Goal: Task Accomplishment & Management: Manage account settings

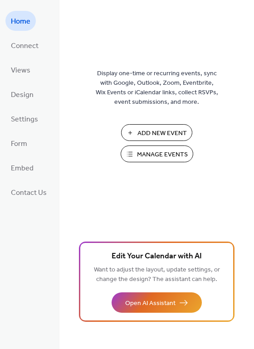
click at [153, 159] on span "Manage Events" at bounding box center [162, 155] width 51 height 10
click at [167, 157] on span "Manage Events" at bounding box center [162, 155] width 51 height 10
click at [134, 151] on button "Manage Events" at bounding box center [157, 154] width 73 height 17
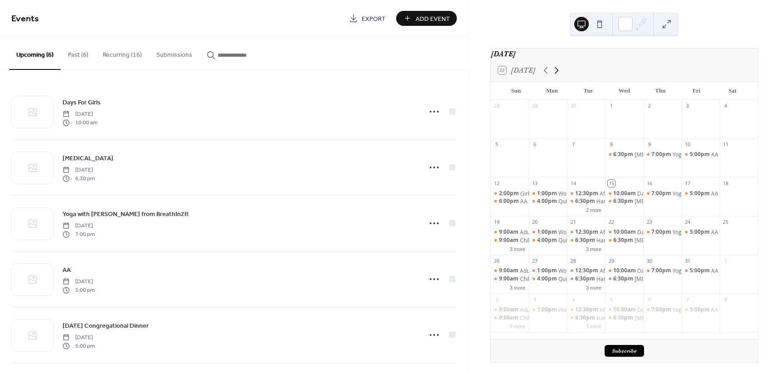
click at [559, 76] on icon at bounding box center [556, 70] width 11 height 11
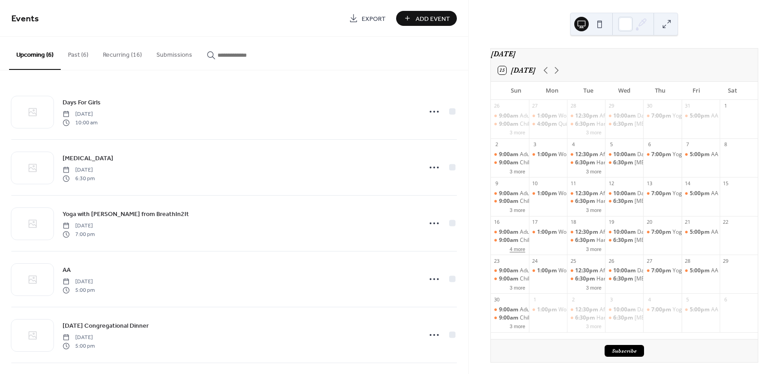
click at [522, 252] on button "4 more" at bounding box center [517, 248] width 23 height 8
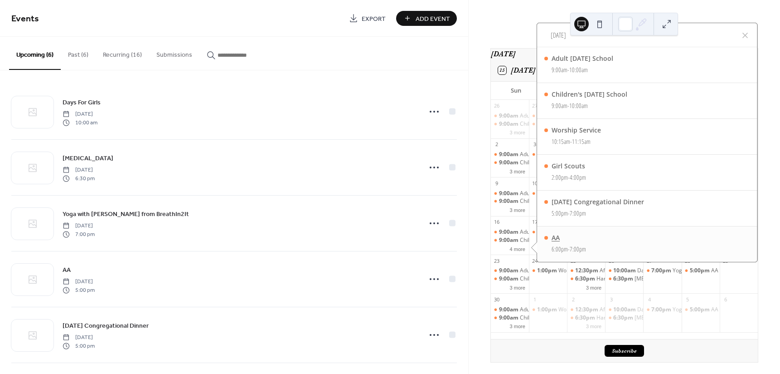
drag, startPoint x: 587, startPoint y: 255, endPoint x: 579, endPoint y: 247, distance: 11.2
click at [579, 250] on span "7:00pm" at bounding box center [578, 249] width 16 height 10
click at [746, 39] on div at bounding box center [745, 35] width 11 height 11
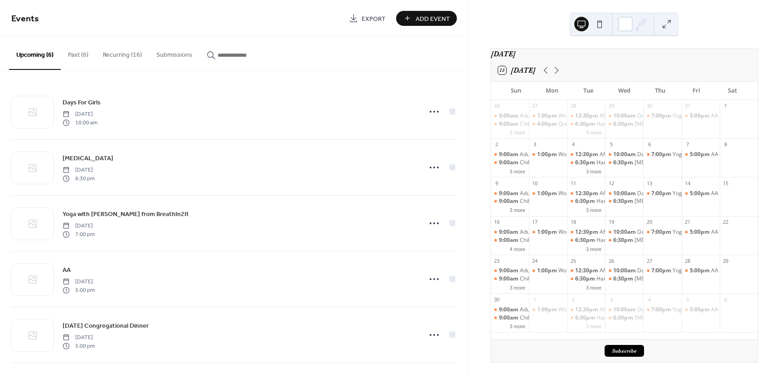
click at [126, 51] on button "Recurring (16)" at bounding box center [122, 53] width 53 height 32
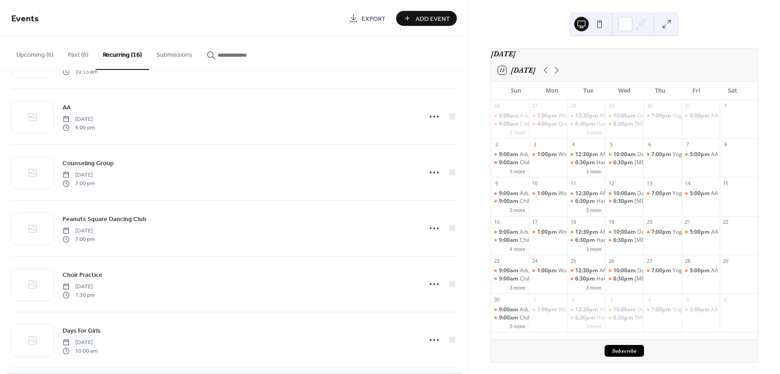
scroll to position [434, 0]
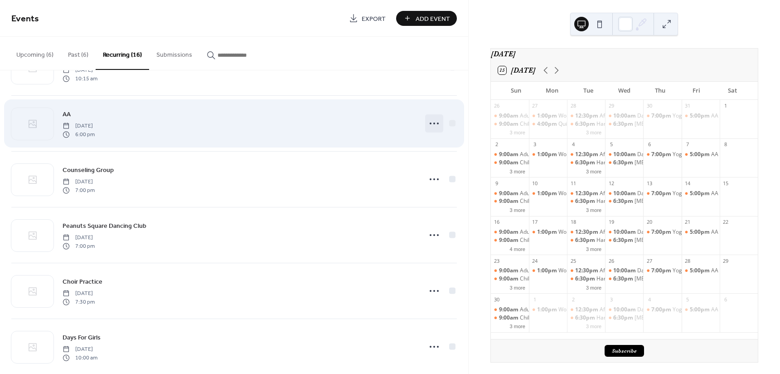
click at [428, 124] on icon at bounding box center [434, 123] width 15 height 15
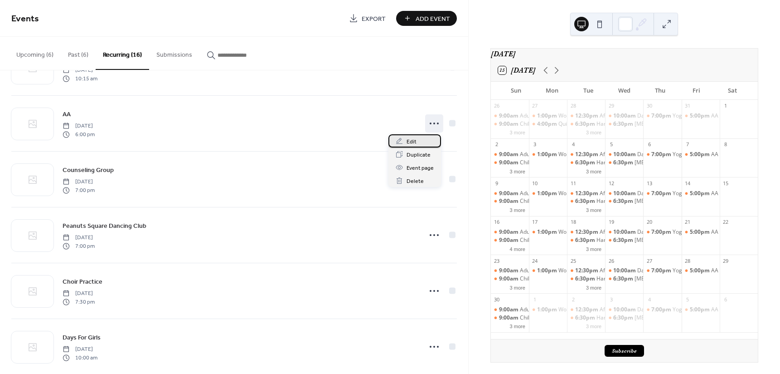
click at [422, 141] on div "Edit" at bounding box center [415, 140] width 53 height 13
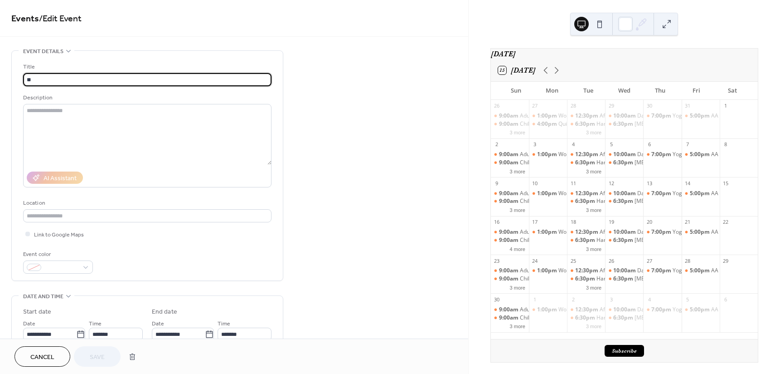
click at [30, 354] on span "Cancel" at bounding box center [42, 357] width 24 height 10
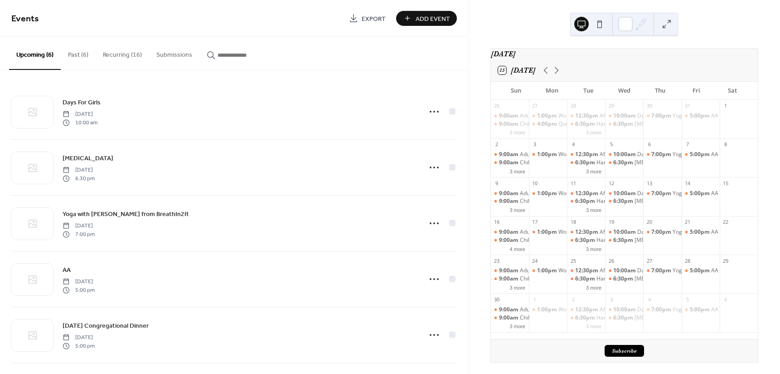
click at [243, 58] on input "button" at bounding box center [245, 55] width 54 height 10
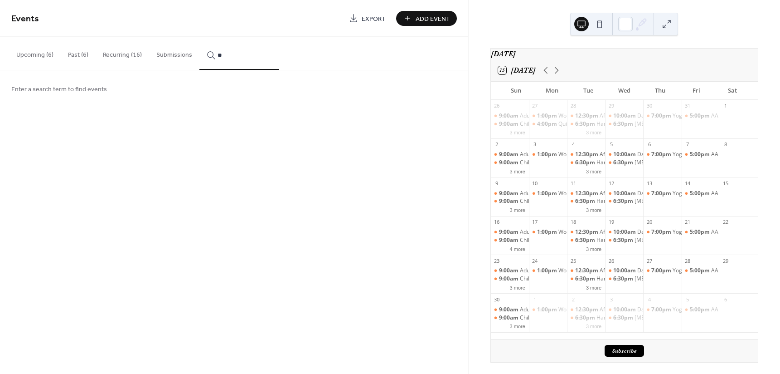
type input "*"
click at [199, 37] on button "********" at bounding box center [239, 53] width 80 height 33
type input "**********"
click at [245, 55] on input "**********" at bounding box center [245, 55] width 54 height 10
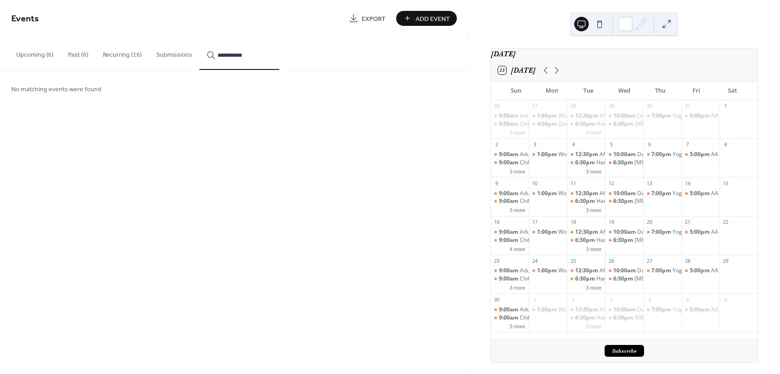
click at [245, 55] on input "**********" at bounding box center [245, 55] width 54 height 10
click at [40, 52] on button "Upcoming (6)" at bounding box center [35, 53] width 52 height 32
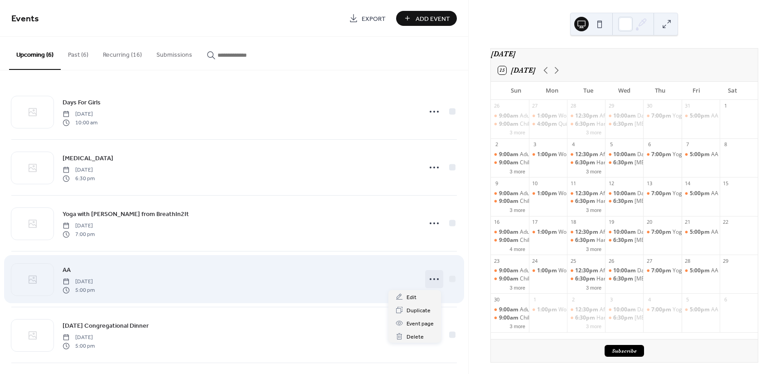
click at [429, 279] on icon at bounding box center [434, 279] width 15 height 15
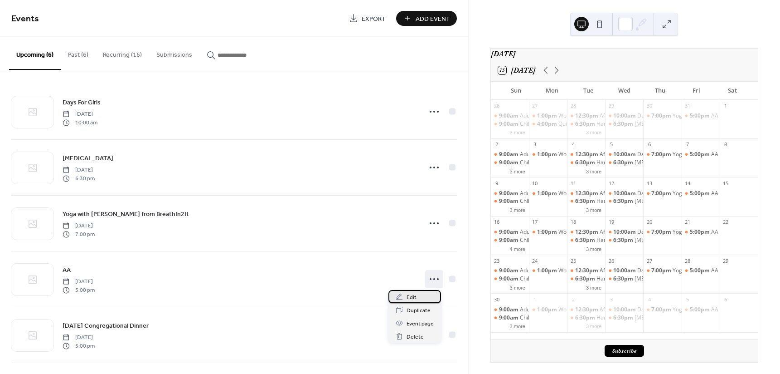
click at [418, 296] on div "Edit" at bounding box center [415, 296] width 53 height 13
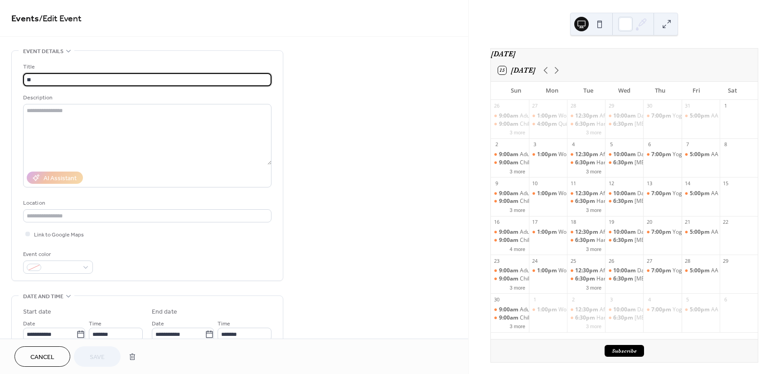
click at [44, 364] on button "Cancel" at bounding box center [43, 356] width 56 height 20
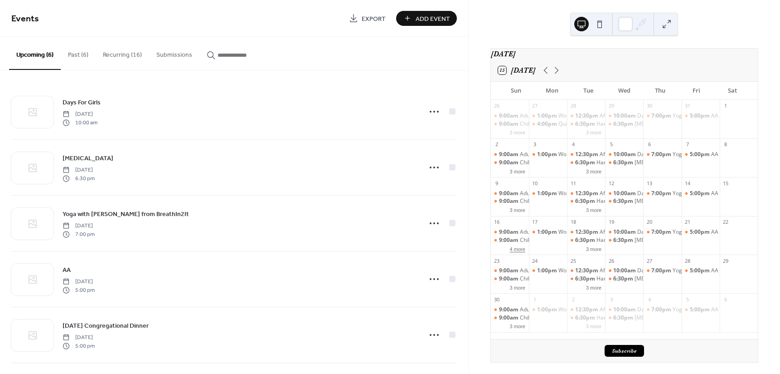
click at [525, 252] on button "4 more" at bounding box center [517, 248] width 23 height 8
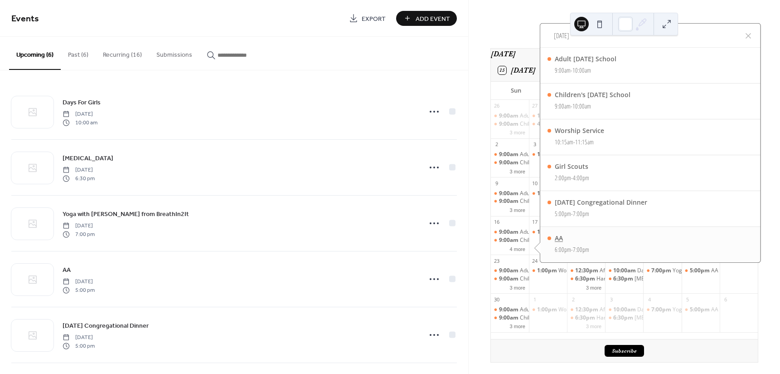
click at [582, 243] on div "AA" at bounding box center [572, 238] width 34 height 10
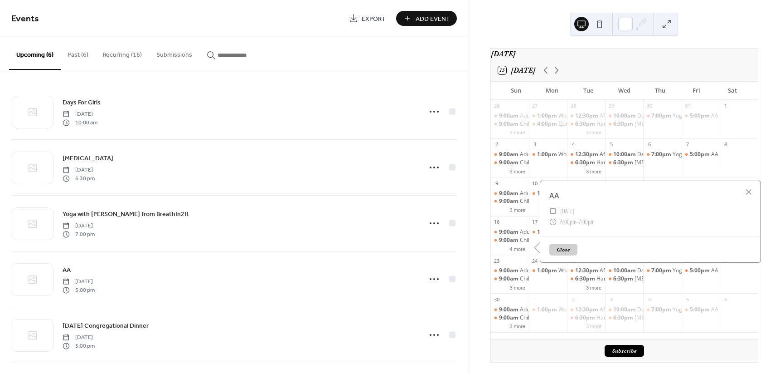
click at [558, 201] on div "AA" at bounding box center [650, 195] width 220 height 11
click at [572, 214] on span "[DATE]" at bounding box center [567, 210] width 14 height 11
click at [565, 252] on button "Close" at bounding box center [563, 249] width 28 height 12
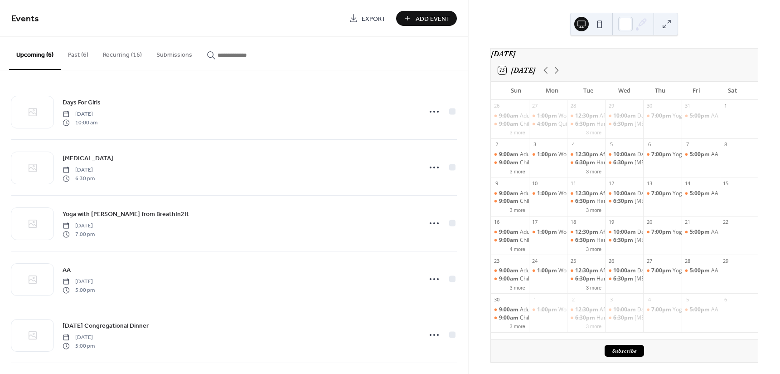
click at [602, 25] on button at bounding box center [600, 24] width 15 height 15
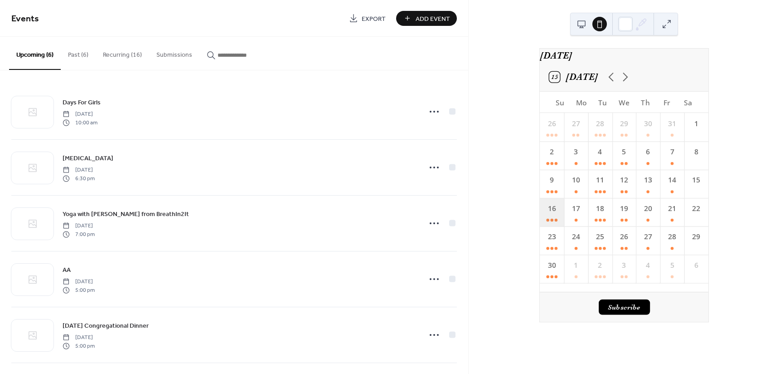
click at [559, 225] on div "16" at bounding box center [552, 212] width 24 height 28
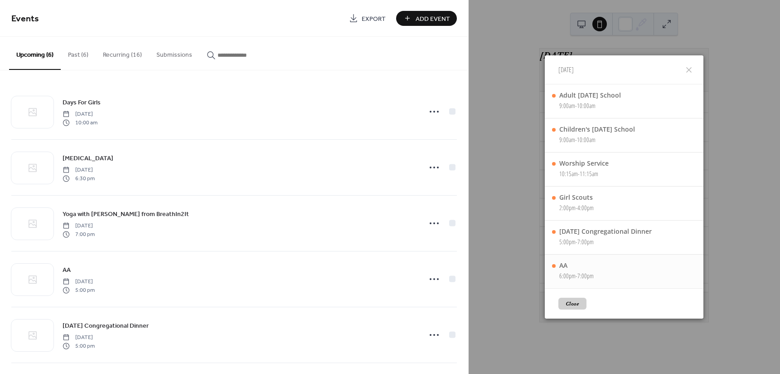
click at [559, 265] on div "AA 6:00pm - 7:00pm" at bounding box center [624, 271] width 159 height 34
click at [554, 266] on div at bounding box center [554, 266] width 4 height 4
click at [564, 267] on div "AA" at bounding box center [576, 265] width 34 height 9
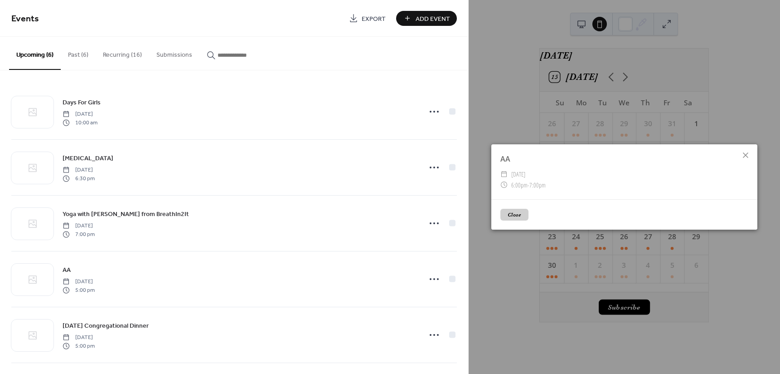
click at [520, 212] on button "Close" at bounding box center [515, 215] width 28 height 12
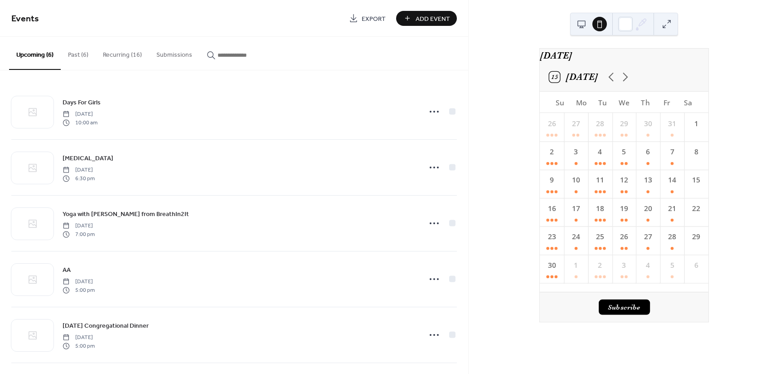
click at [580, 22] on button at bounding box center [581, 24] width 15 height 15
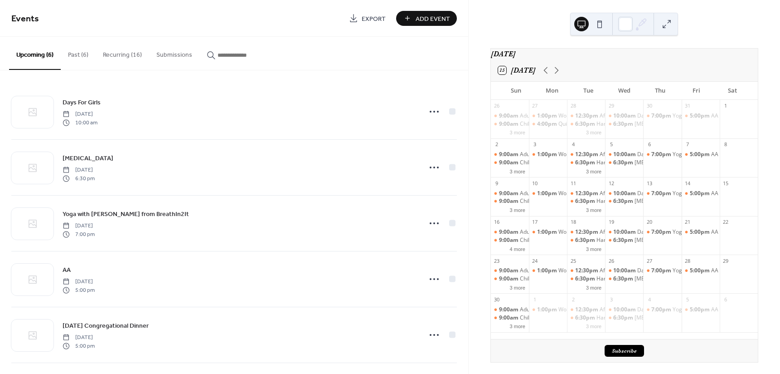
click at [602, 26] on button at bounding box center [600, 24] width 15 height 15
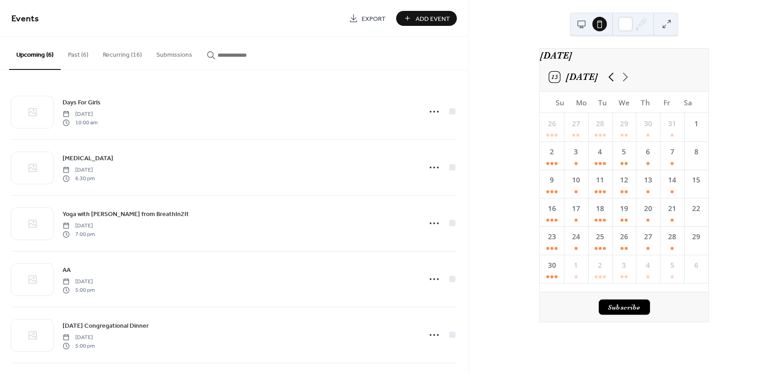
click at [605, 84] on icon at bounding box center [611, 77] width 14 height 14
click at [579, 28] on button at bounding box center [581, 24] width 15 height 15
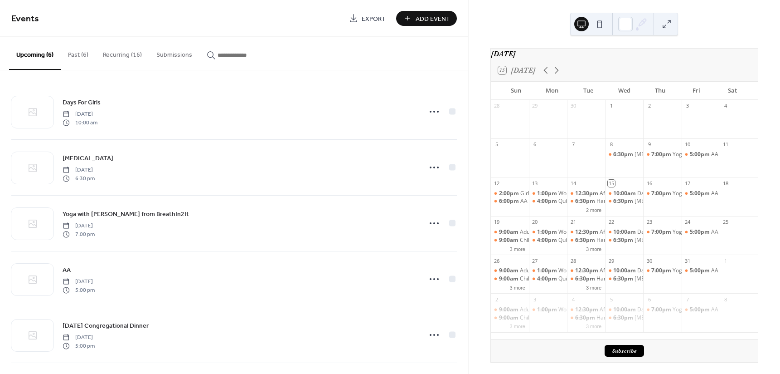
click at [664, 25] on button at bounding box center [667, 24] width 15 height 15
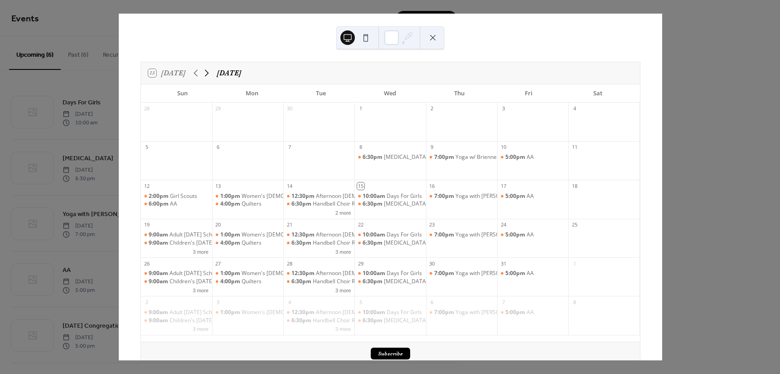
click at [209, 73] on icon at bounding box center [206, 73] width 11 height 11
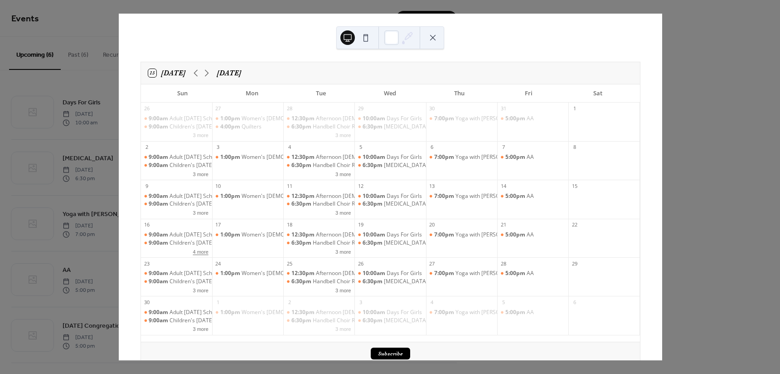
click at [205, 252] on button "4 more" at bounding box center [201, 251] width 23 height 8
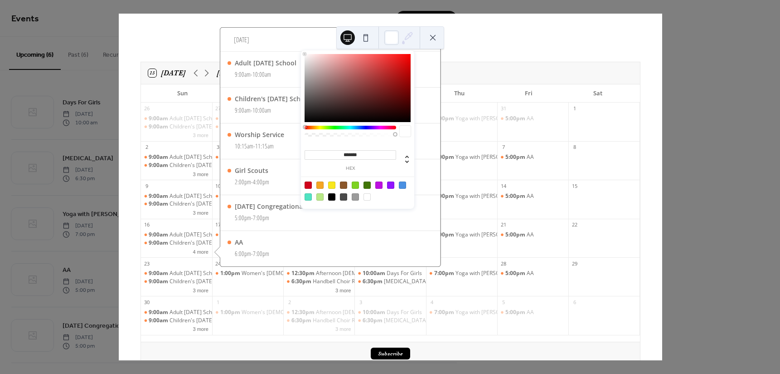
click at [408, 39] on icon at bounding box center [408, 38] width 14 height 14
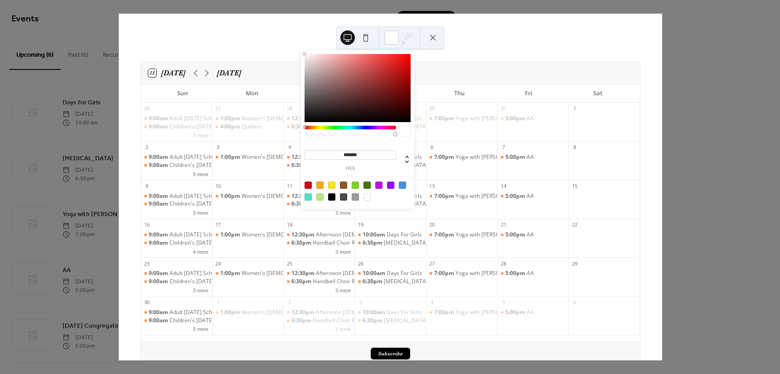
click at [349, 38] on button at bounding box center [347, 37] width 15 height 15
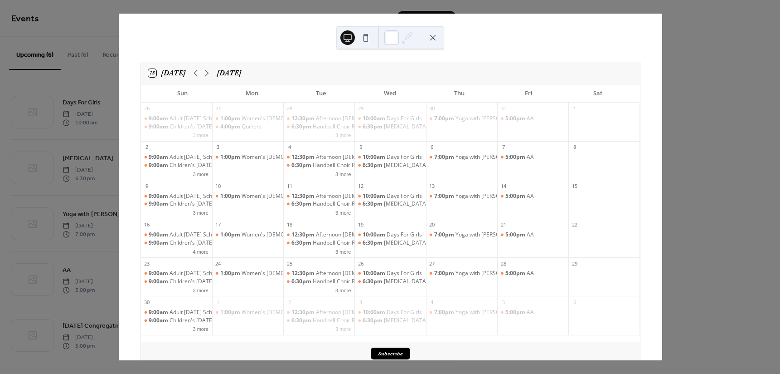
click at [433, 39] on button at bounding box center [433, 37] width 15 height 15
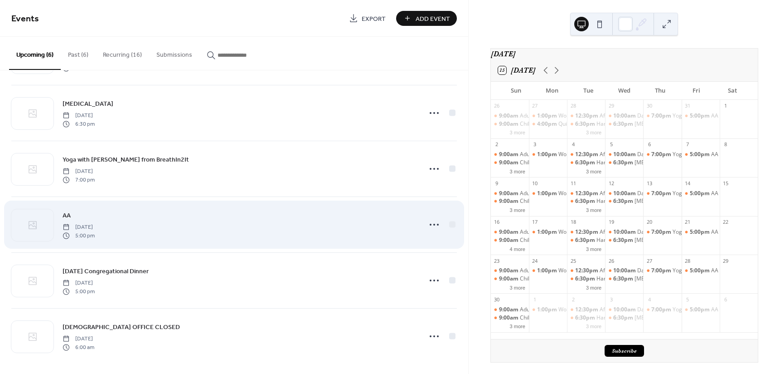
scroll to position [58, 0]
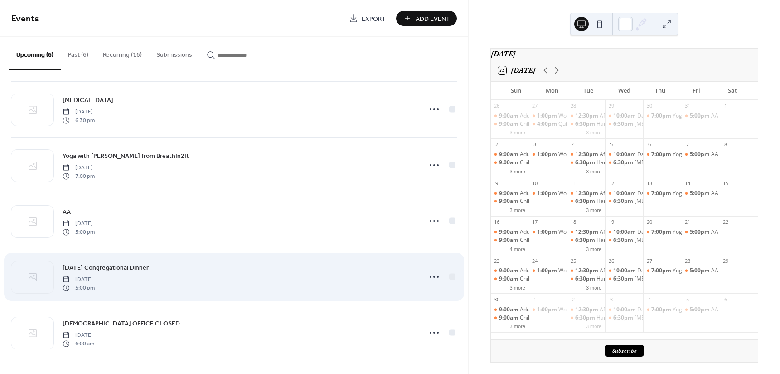
click at [306, 270] on div "[DATE] Congregational Dinner [DATE] 5:00 pm" at bounding box center [239, 276] width 353 height 29
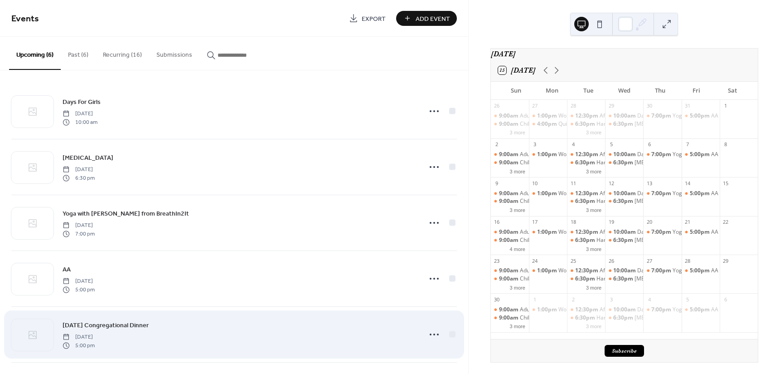
scroll to position [0, 0]
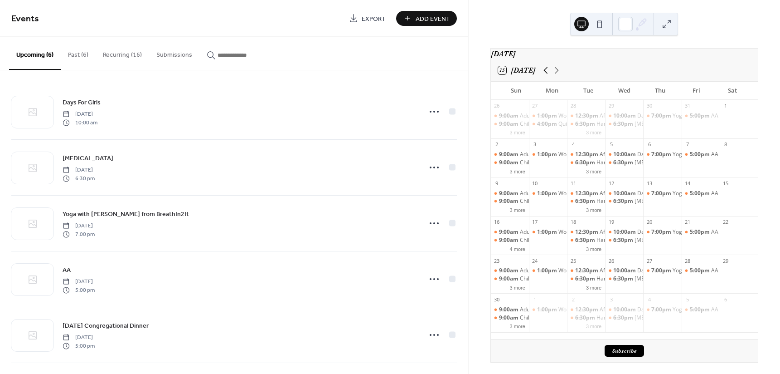
click at [546, 76] on icon at bounding box center [545, 70] width 11 height 11
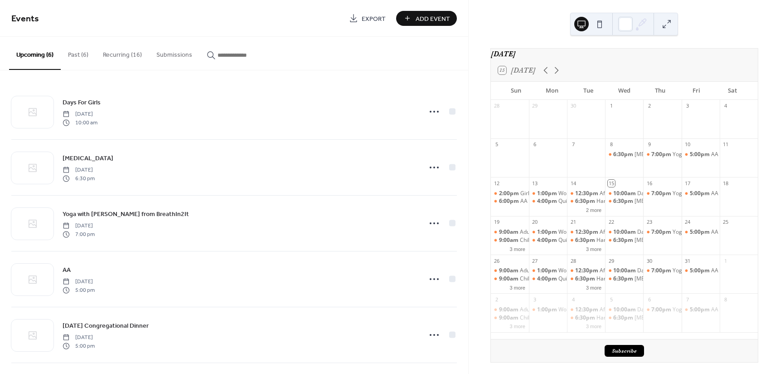
click at [120, 56] on button "Recurring (16)" at bounding box center [122, 53] width 53 height 32
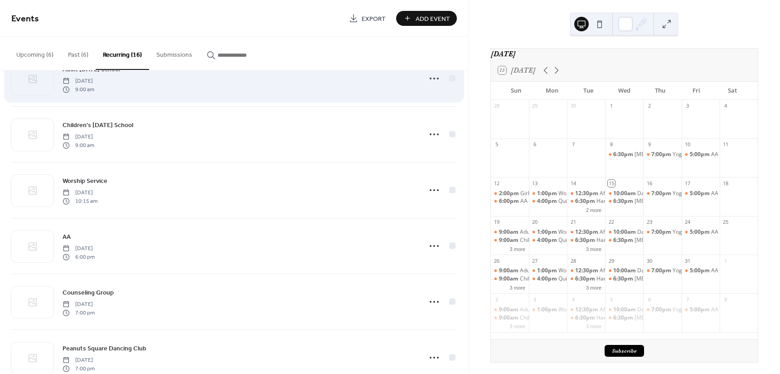
scroll to position [317, 0]
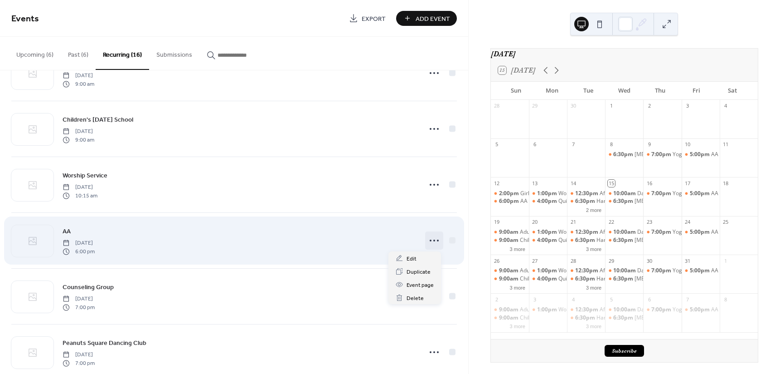
click at [427, 240] on icon at bounding box center [434, 240] width 15 height 15
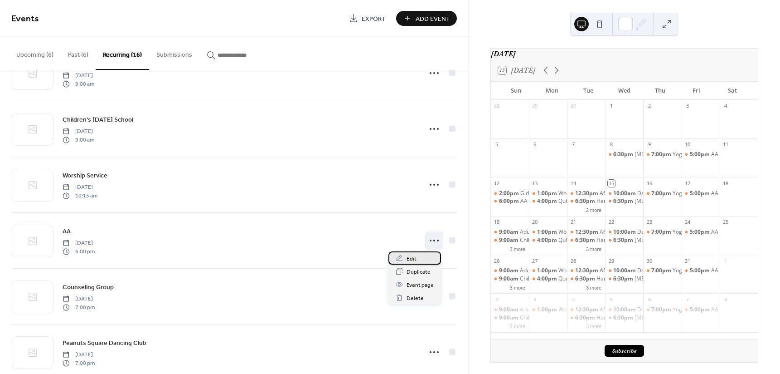
click at [423, 255] on div "Edit" at bounding box center [415, 257] width 53 height 13
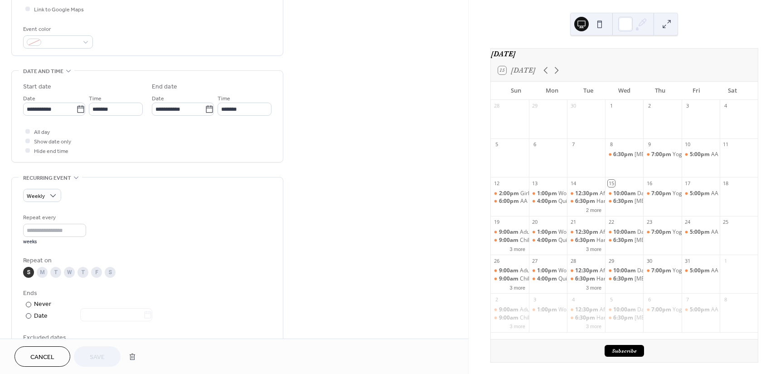
scroll to position [272, 0]
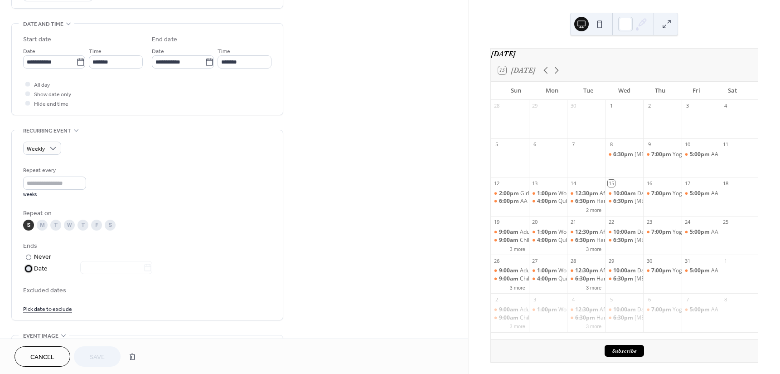
click at [28, 266] on div at bounding box center [28, 268] width 5 height 5
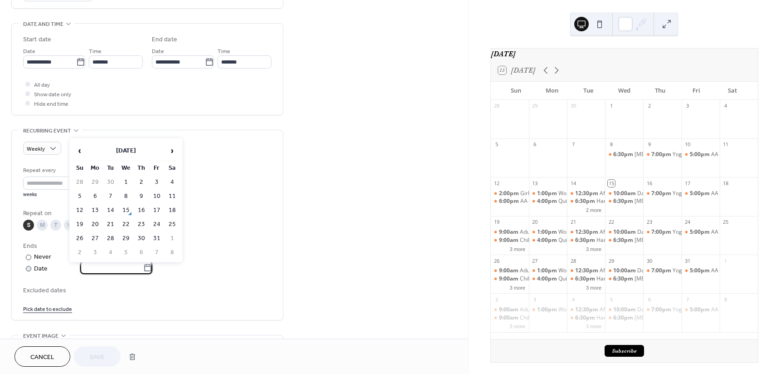
click at [143, 263] on input "text" at bounding box center [111, 267] width 63 height 13
click at [172, 145] on span "›" at bounding box center [172, 150] width 14 height 18
click at [173, 209] on td "15" at bounding box center [172, 210] width 15 height 13
type input "**********"
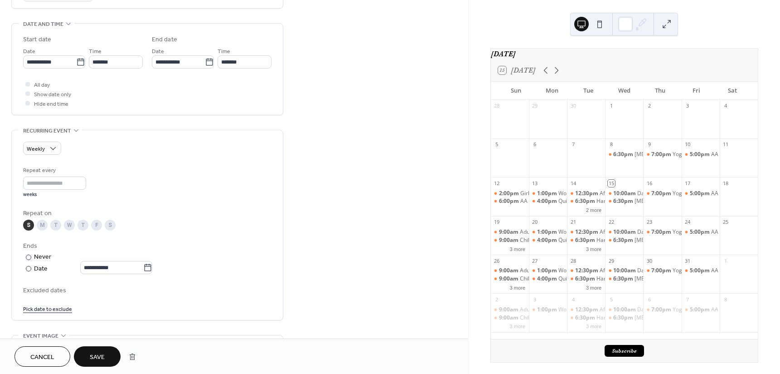
click at [92, 362] on span "Save" at bounding box center [97, 357] width 15 height 10
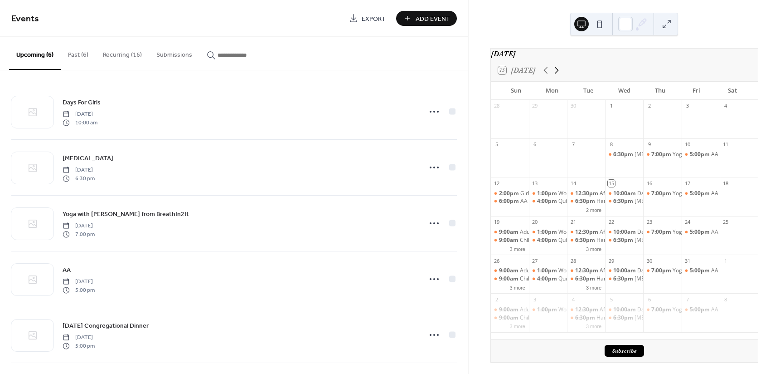
click at [558, 76] on icon at bounding box center [556, 70] width 11 height 11
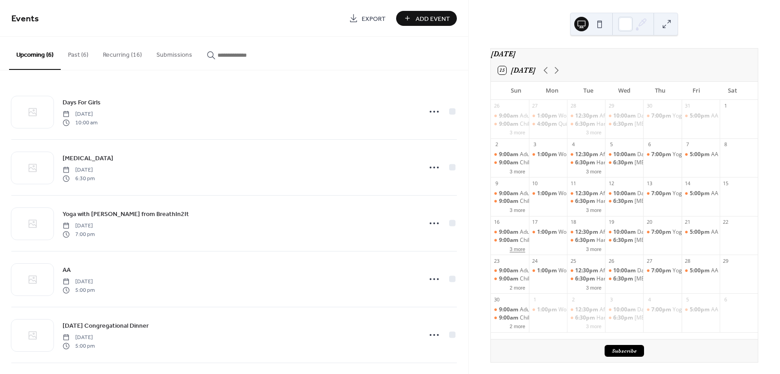
click at [524, 252] on button "3 more" at bounding box center [517, 248] width 23 height 8
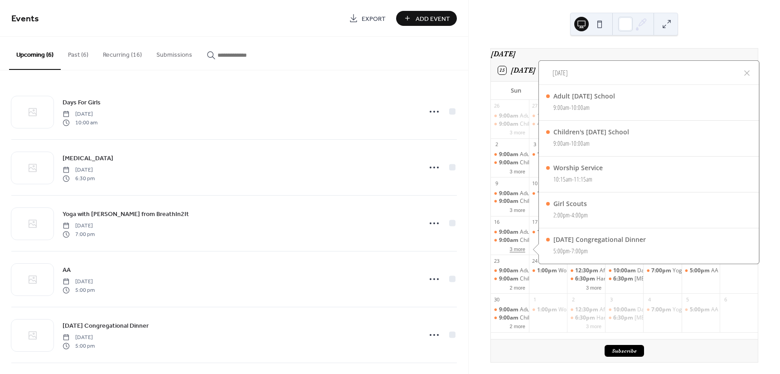
click at [524, 252] on button "3 more" at bounding box center [517, 248] width 23 height 8
click at [749, 78] on div at bounding box center [747, 73] width 11 height 11
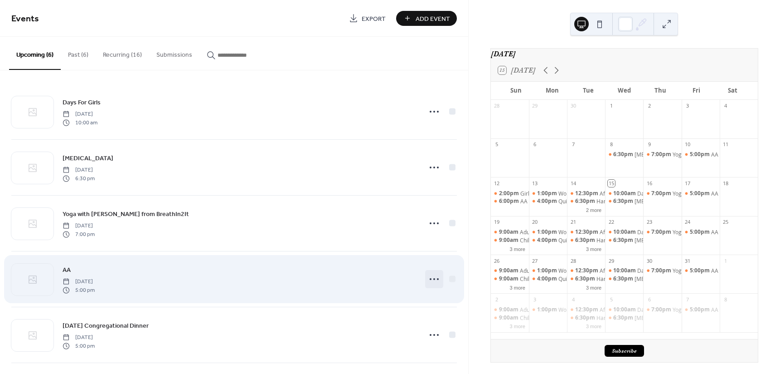
click at [433, 279] on circle at bounding box center [434, 279] width 2 height 2
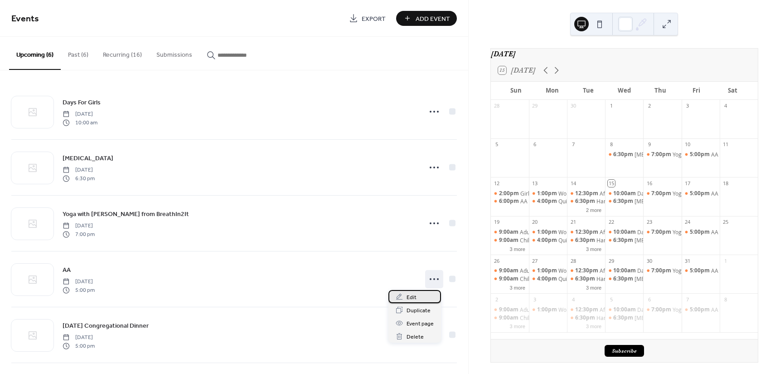
click at [422, 292] on div "Edit" at bounding box center [415, 296] width 53 height 13
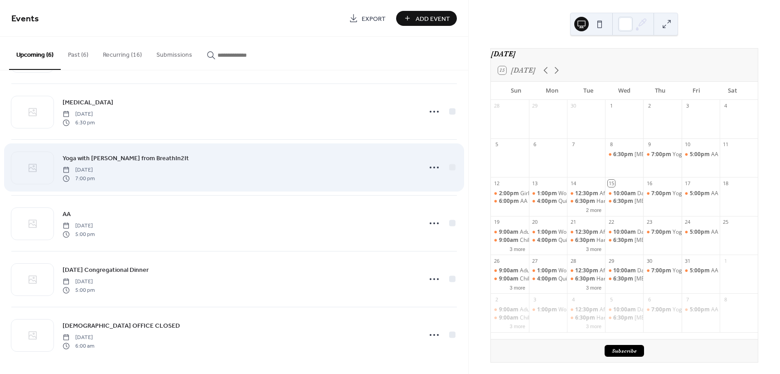
scroll to position [58, 0]
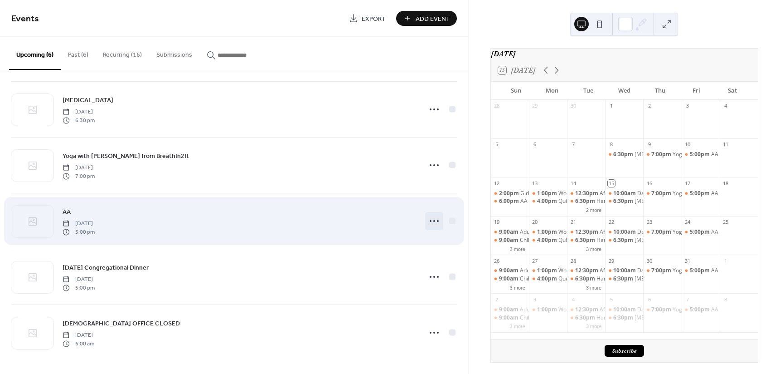
click at [427, 220] on icon at bounding box center [434, 221] width 15 height 15
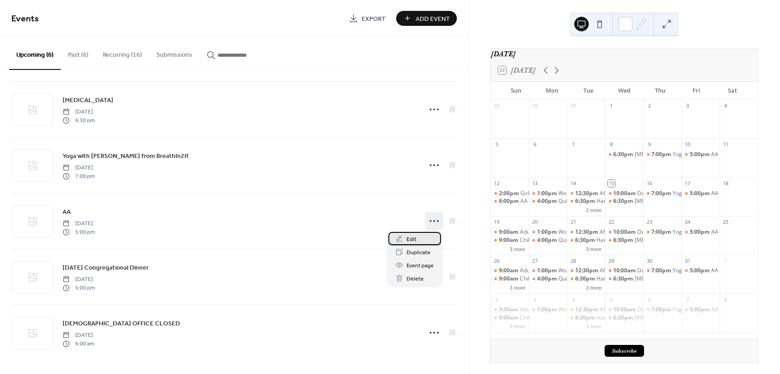
click at [423, 237] on div "Edit" at bounding box center [415, 238] width 53 height 13
